Goal: Task Accomplishment & Management: Manage account settings

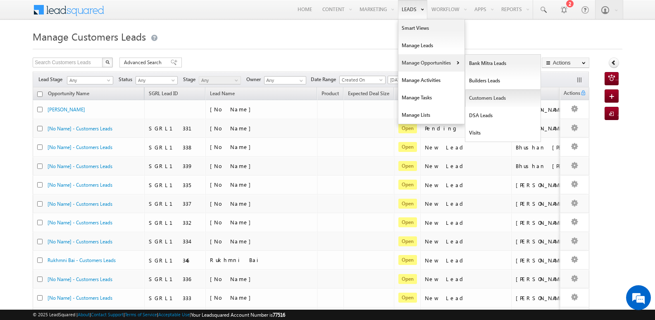
click at [484, 96] on link "Customers Leads" at bounding box center [503, 97] width 76 height 17
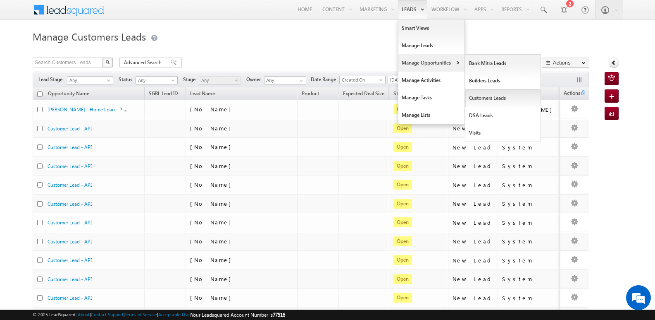
click at [487, 98] on link "Customers Leads" at bounding box center [503, 97] width 76 height 17
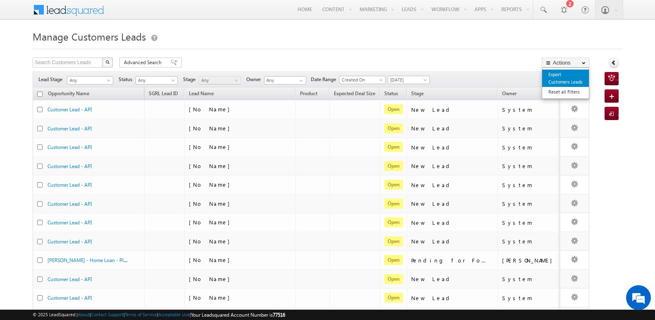
click at [556, 77] on link "Export Customers Leads" at bounding box center [565, 77] width 47 height 17
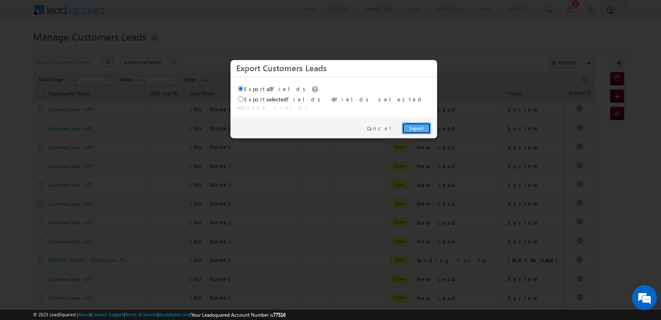
click at [418, 122] on link "Export" at bounding box center [416, 128] width 29 height 12
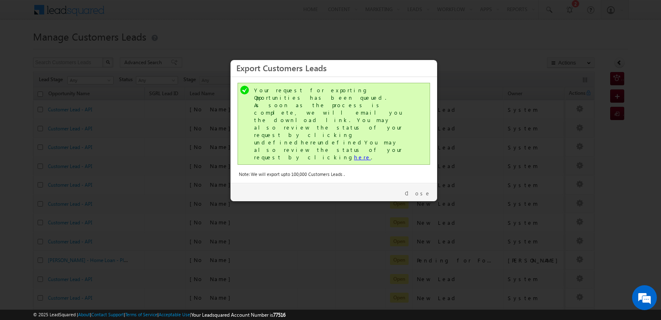
click at [354, 153] on link "here" at bounding box center [362, 156] width 17 height 7
click at [427, 189] on link "Close" at bounding box center [418, 192] width 26 height 7
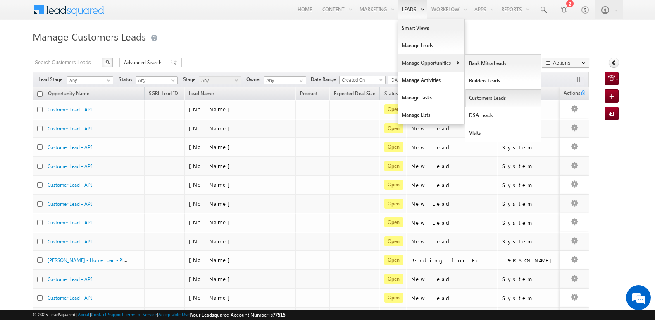
click at [472, 96] on link "Customers Leads" at bounding box center [503, 97] width 76 height 17
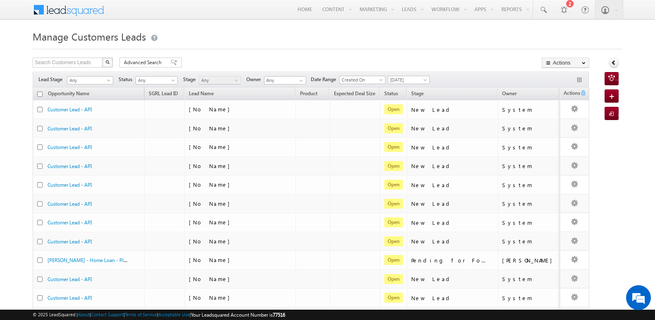
click at [262, 32] on h1 "Manage Customers Leads" at bounding box center [328, 36] width 590 height 16
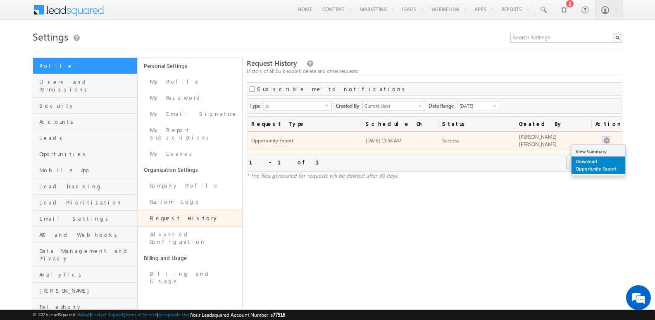
click at [591, 165] on link "Download Opportunity Export" at bounding box center [599, 164] width 54 height 17
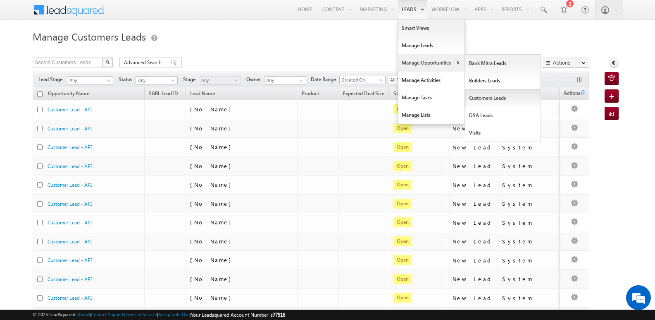
click at [482, 95] on link "Customers Leads" at bounding box center [503, 97] width 76 height 17
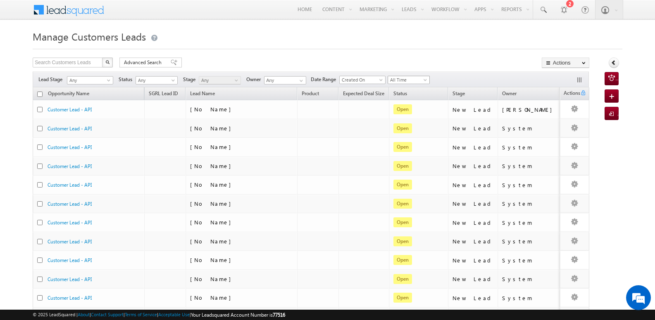
click at [419, 76] on span "All Time" at bounding box center [407, 79] width 39 height 7
click at [401, 113] on link "[DATE]" at bounding box center [412, 114] width 42 height 7
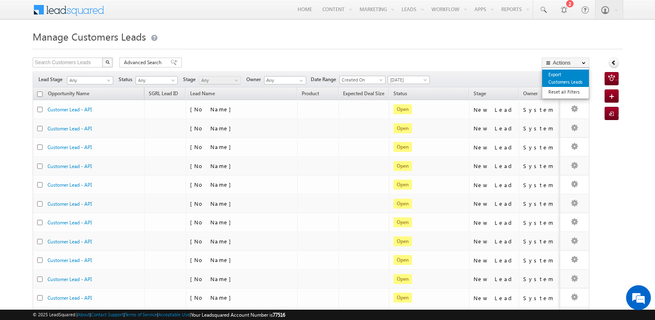
click at [560, 81] on link "Export Customers Leads" at bounding box center [565, 77] width 47 height 17
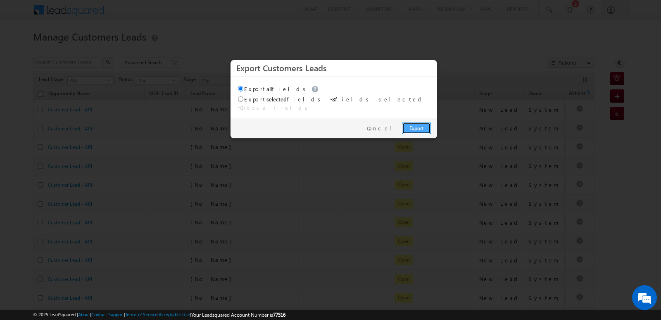
click at [423, 123] on link "Export" at bounding box center [416, 128] width 29 height 12
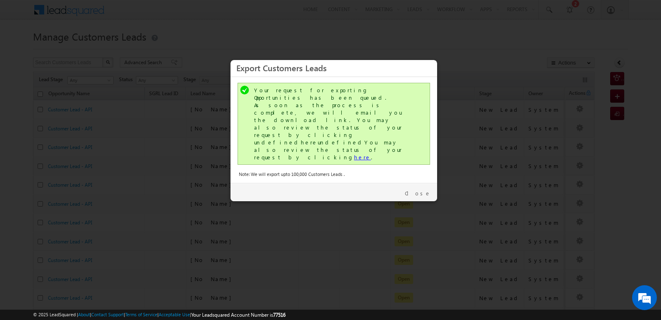
click at [354, 153] on link "here" at bounding box center [362, 156] width 17 height 7
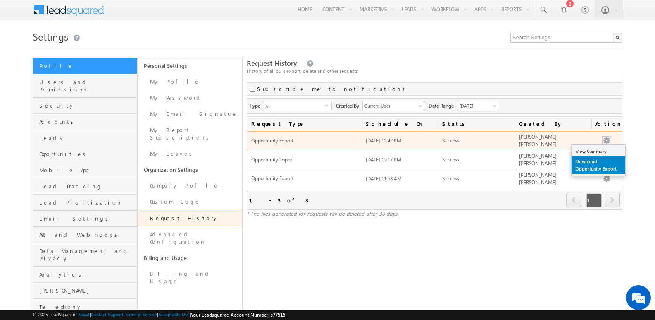
click at [589, 160] on link "Download Opportunity Export" at bounding box center [599, 164] width 54 height 17
